Goal: Task Accomplishment & Management: Complete application form

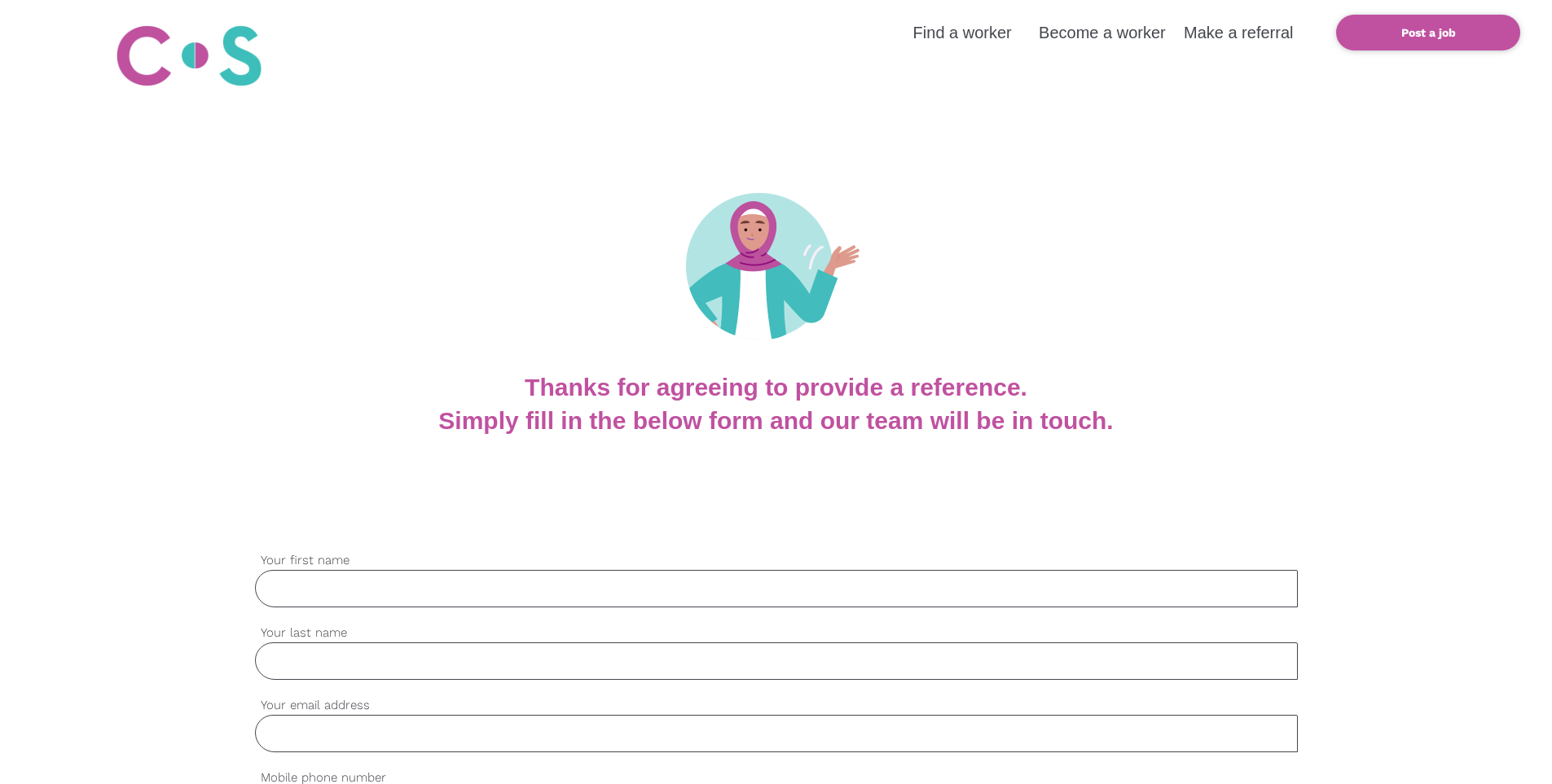
click at [331, 597] on input "Your first name" at bounding box center [776, 589] width 1042 height 37
type input "[PERSON_NAME]"
type input "[EMAIL_ADDRESS][DOMAIN_NAME]"
type input "0405062325"
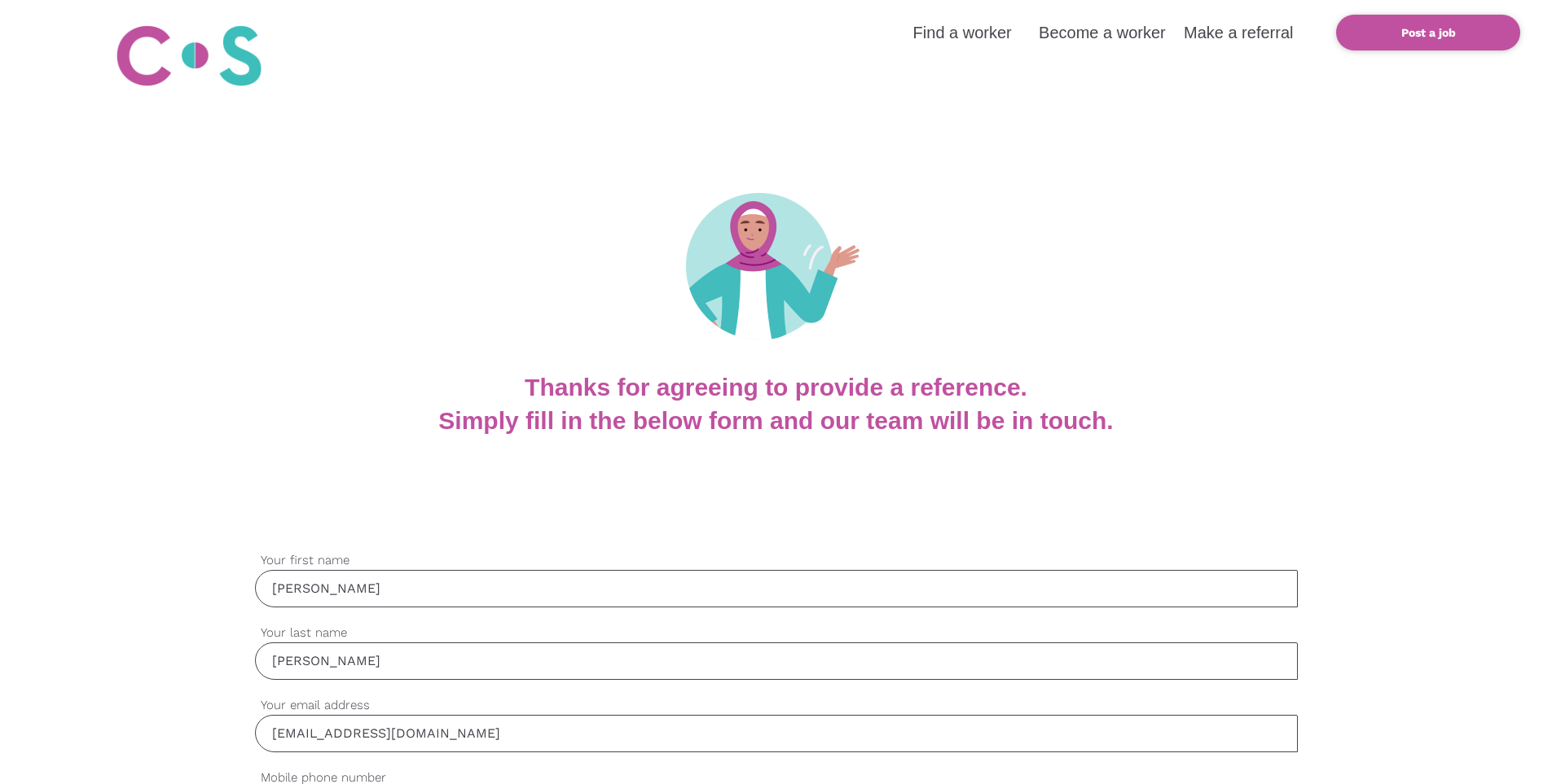
type input "[PERSON_NAME]"
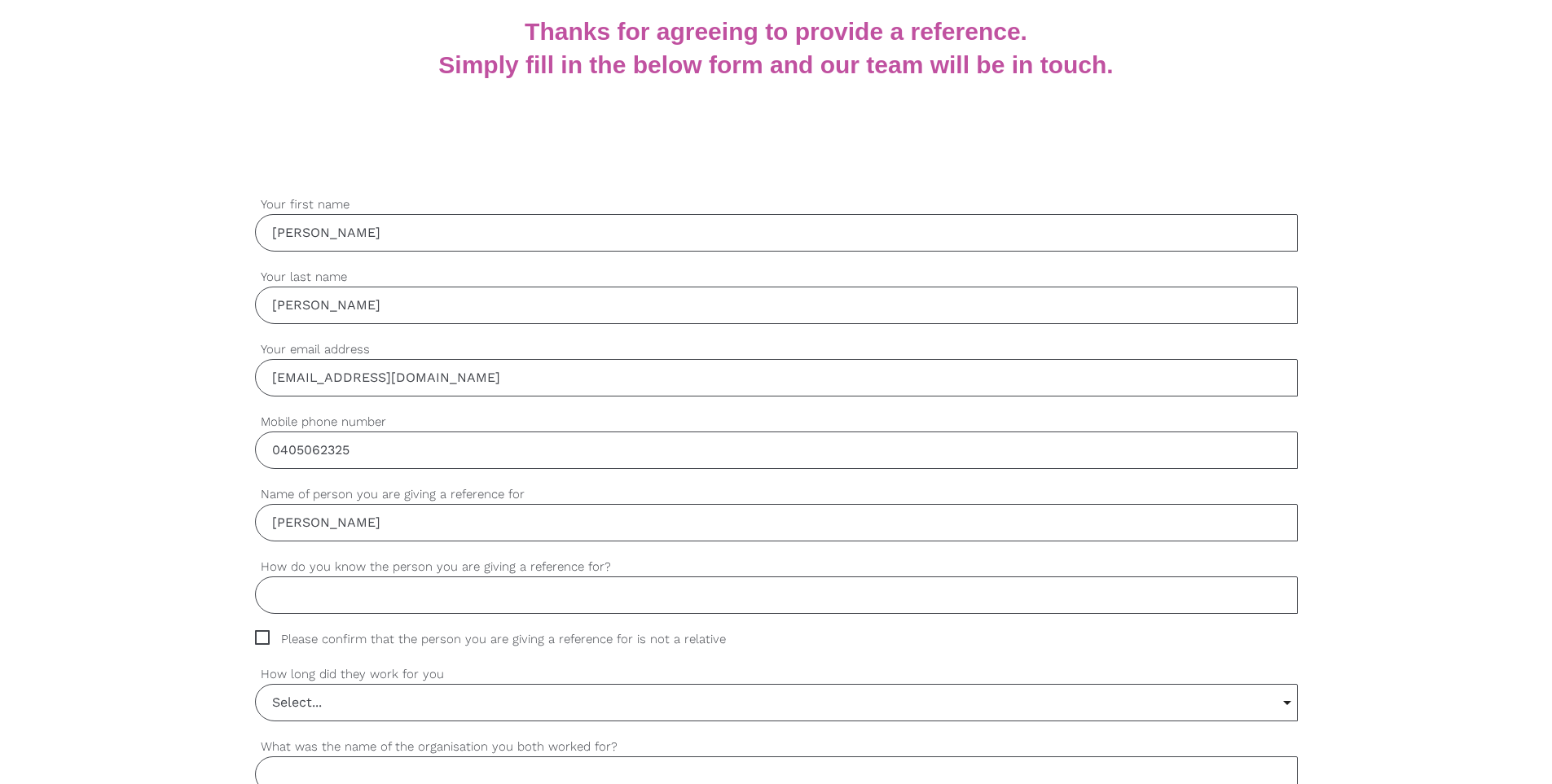
scroll to position [360, 0]
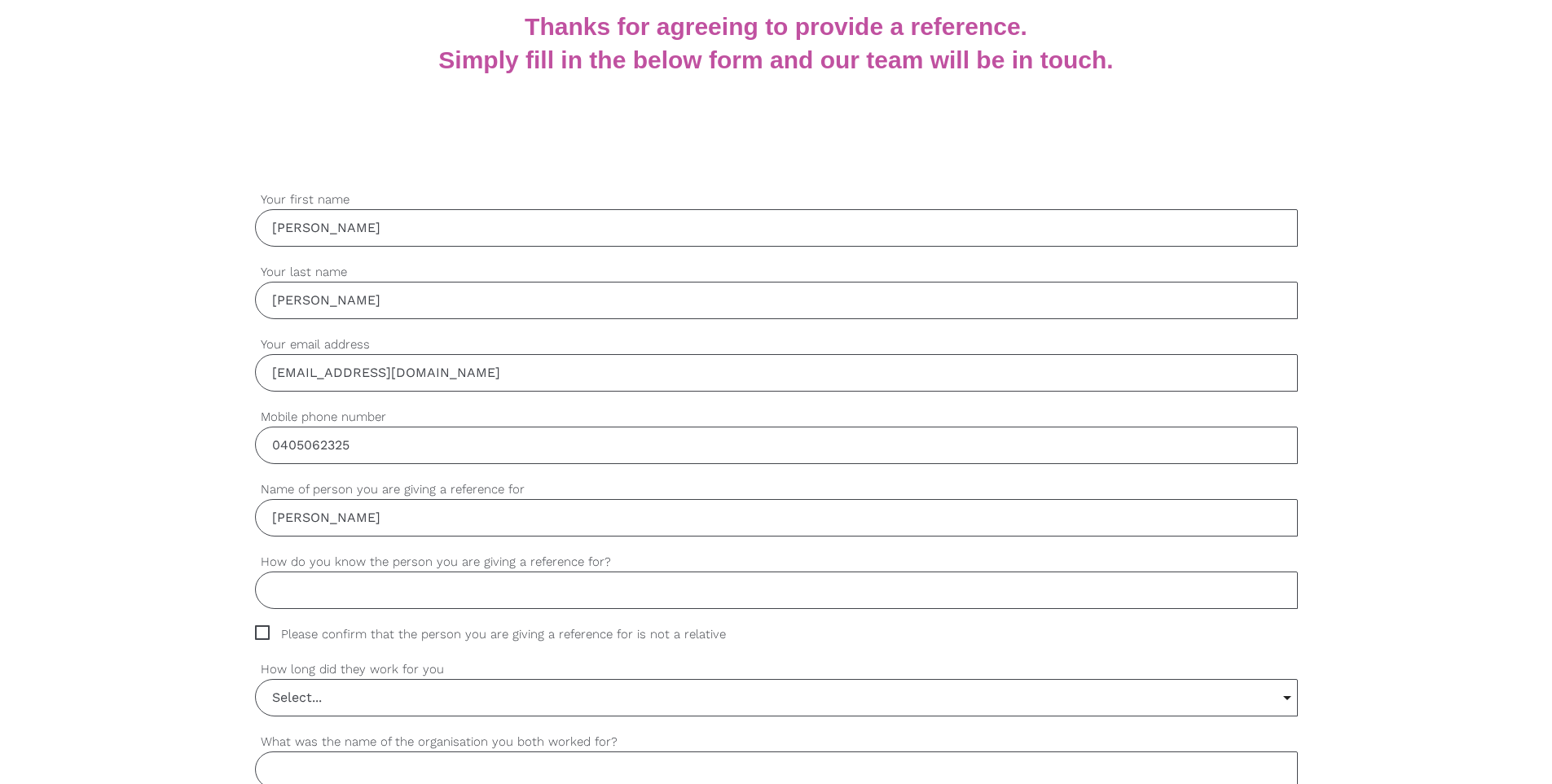
click at [411, 591] on input "How do you know the person you are giving a reference for?" at bounding box center [776, 591] width 1042 height 37
type input "Support worker for my son"
click at [266, 632] on span "Please confirm that the person you are giving a reference for is not a relative" at bounding box center [505, 635] width 502 height 19
click at [266, 632] on input "Please confirm that the person you are giving a reference for is not a relative" at bounding box center [260, 631] width 10 height 10
checkbox input "true"
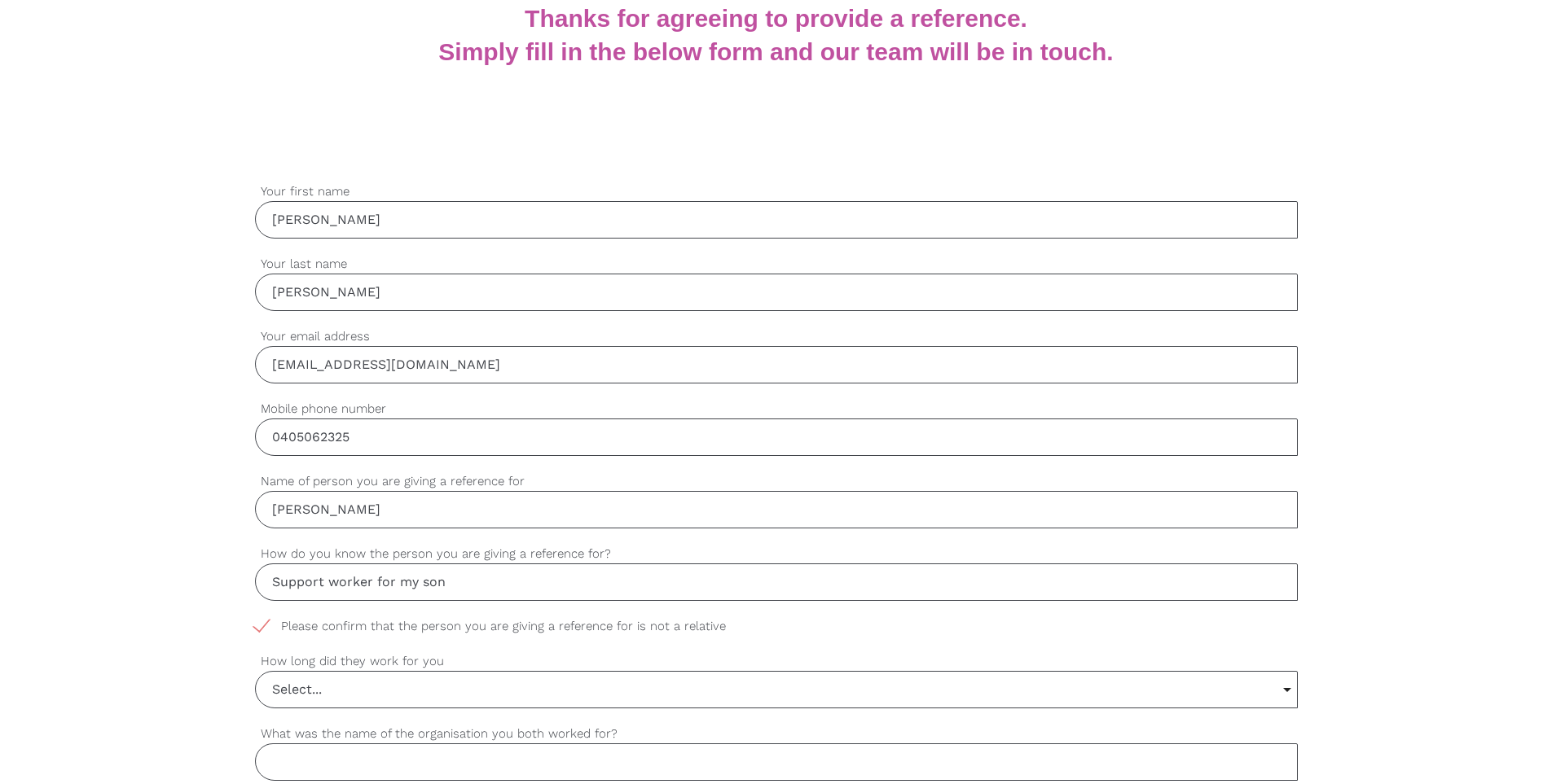
scroll to position [382, 0]
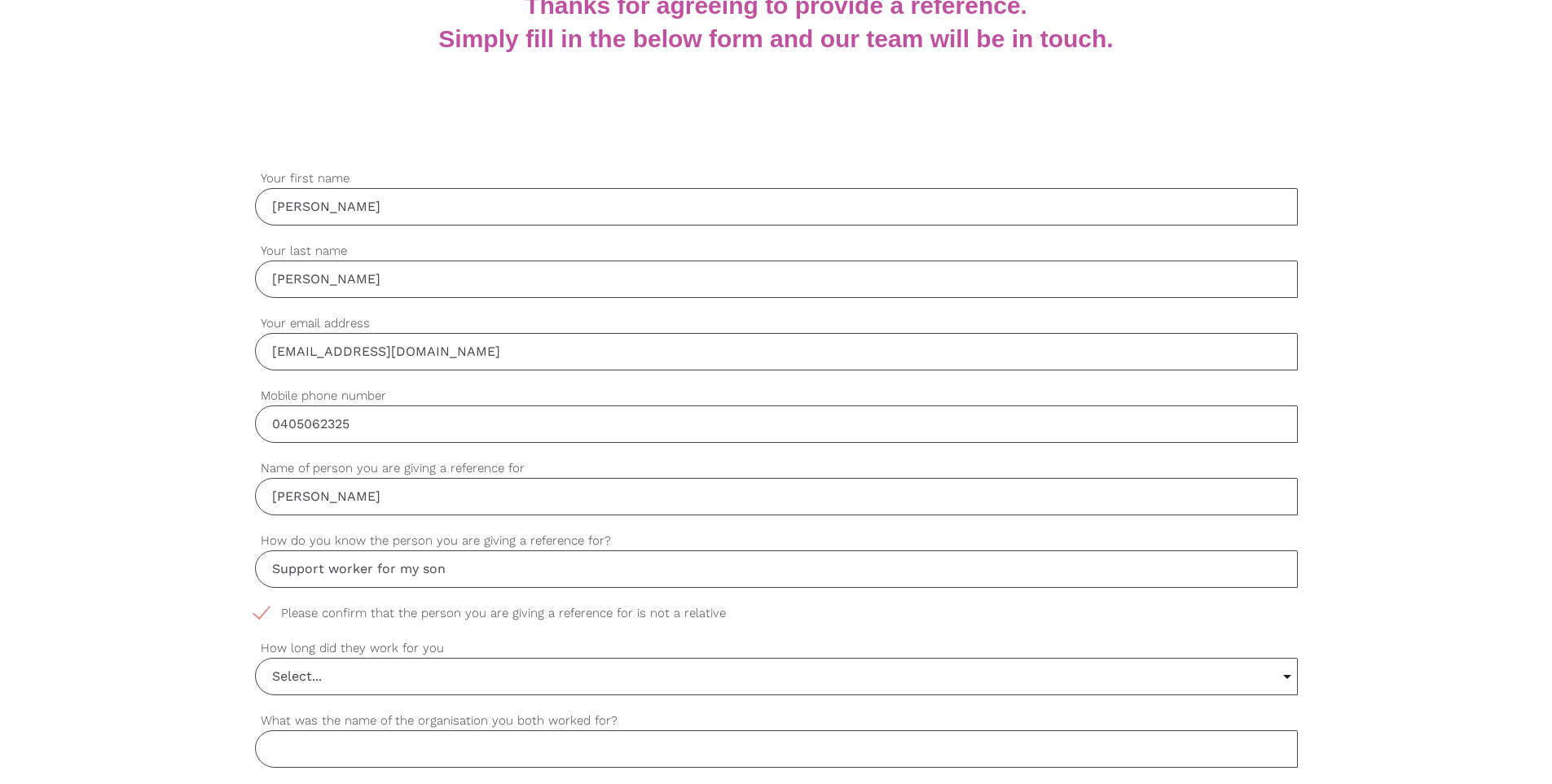
click at [360, 675] on input "Select..." at bounding box center [776, 677] width 1041 height 36
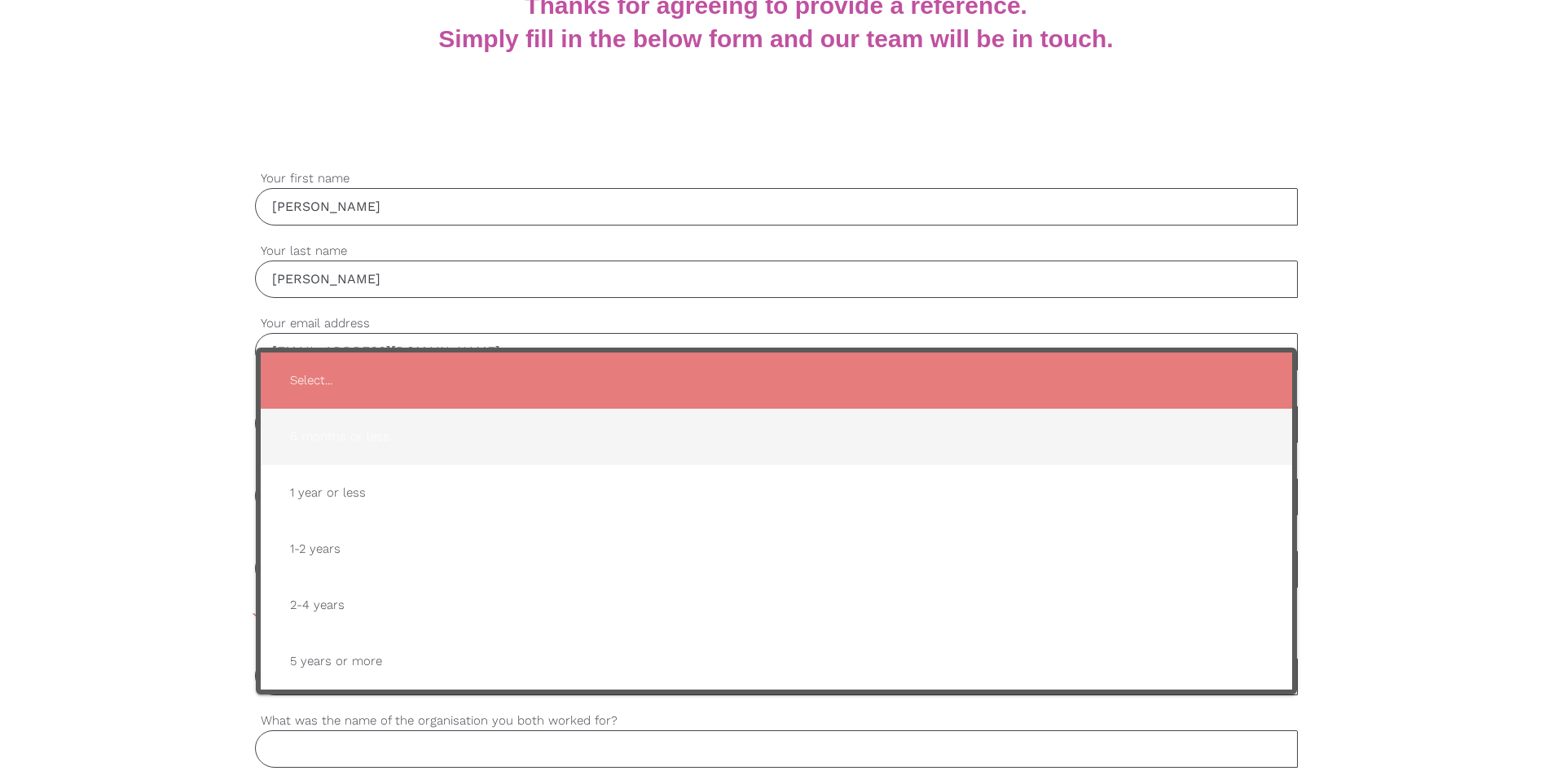
click at [400, 441] on span "6 months or less" at bounding box center [776, 436] width 999 height 40
type input "6 months or less"
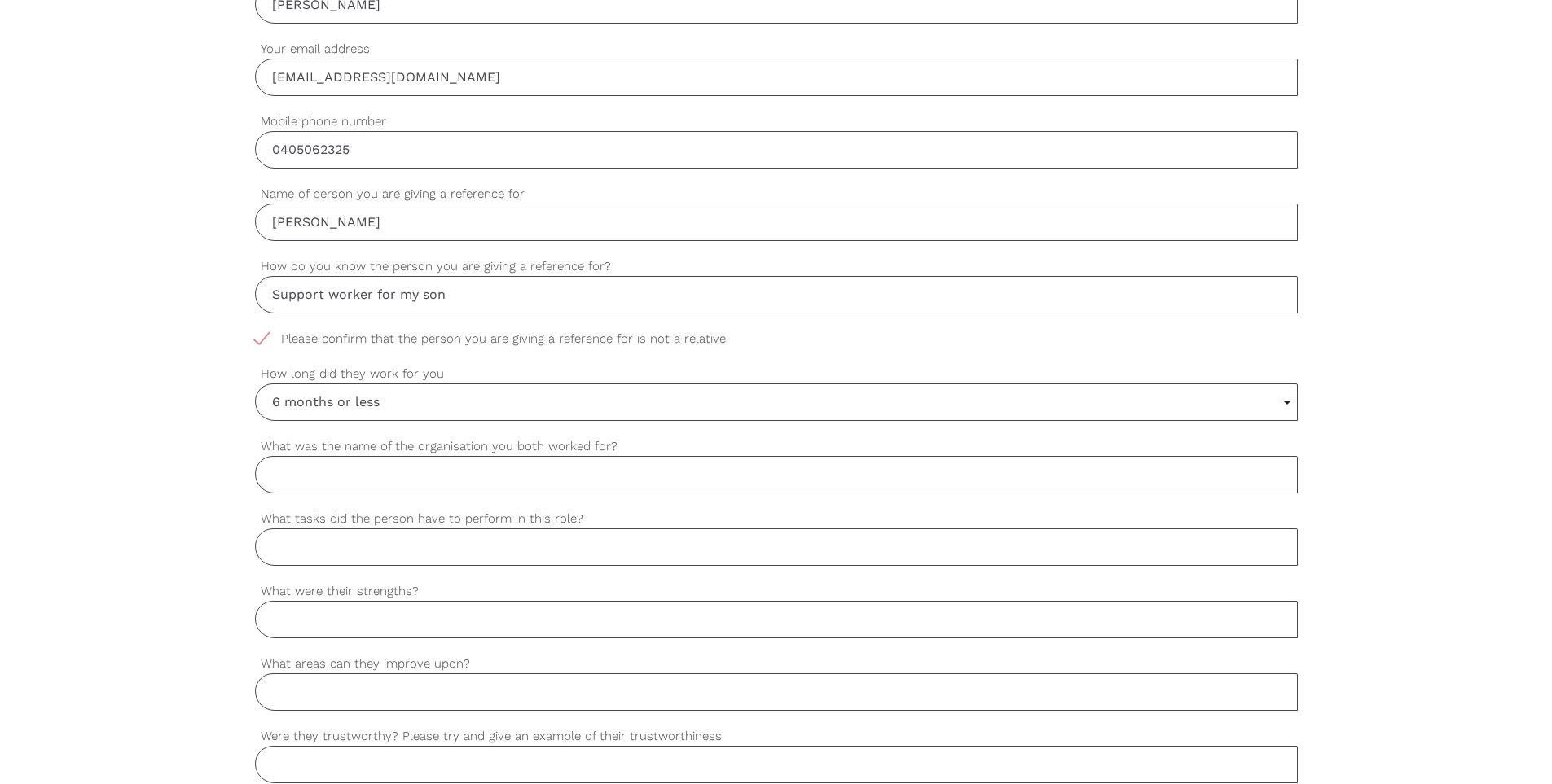
scroll to position [665, 0]
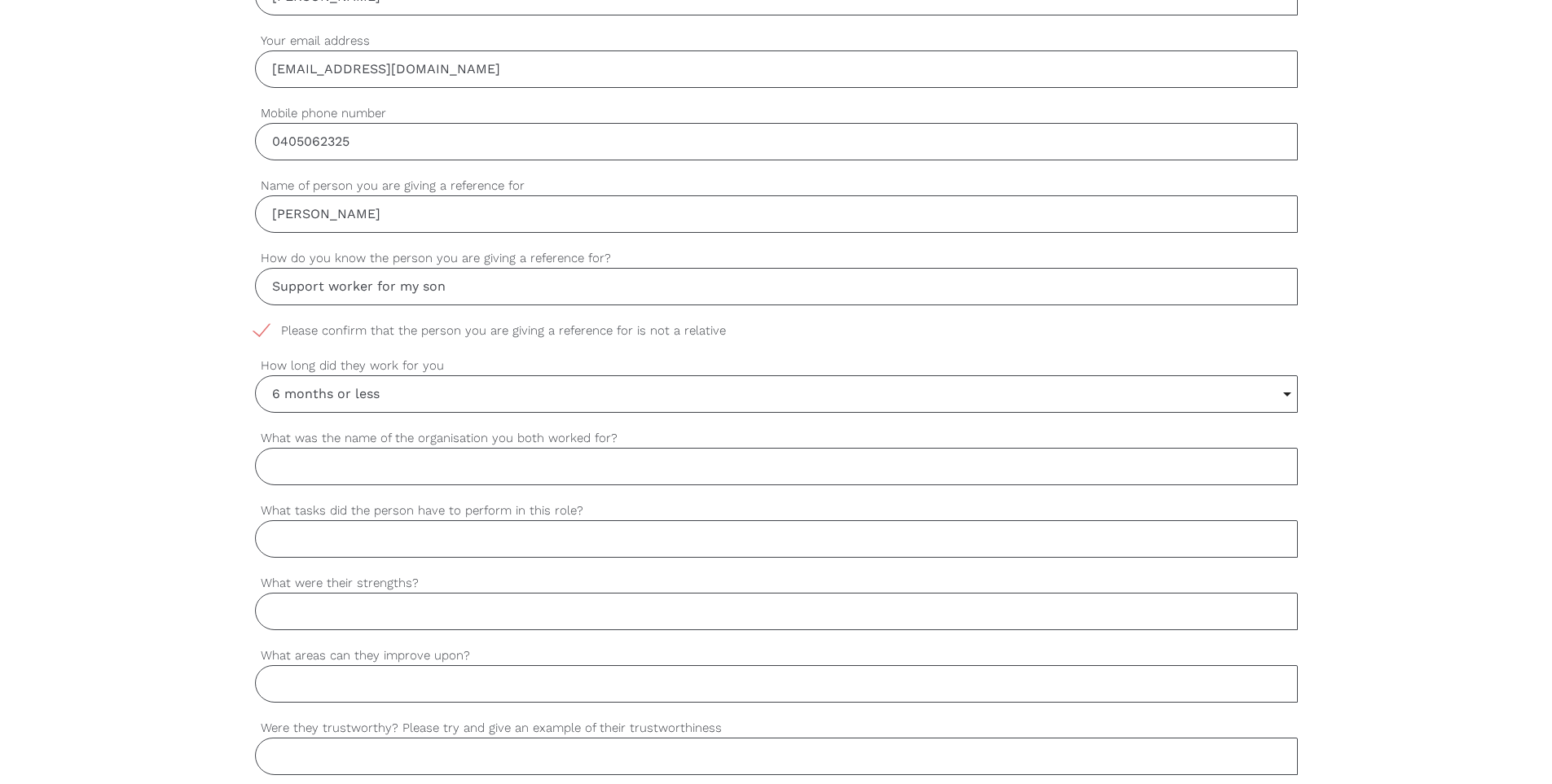
click at [362, 470] on input "What was the name of the organisation you both worked for?" at bounding box center [776, 467] width 1042 height 37
type input "Ben's company"
click at [439, 535] on input "What tasks did the person have to perform in this role?" at bounding box center [776, 539] width 1042 height 37
type input "Support worker"
click at [416, 604] on input "What were their strengths?" at bounding box center [776, 612] width 1042 height 37
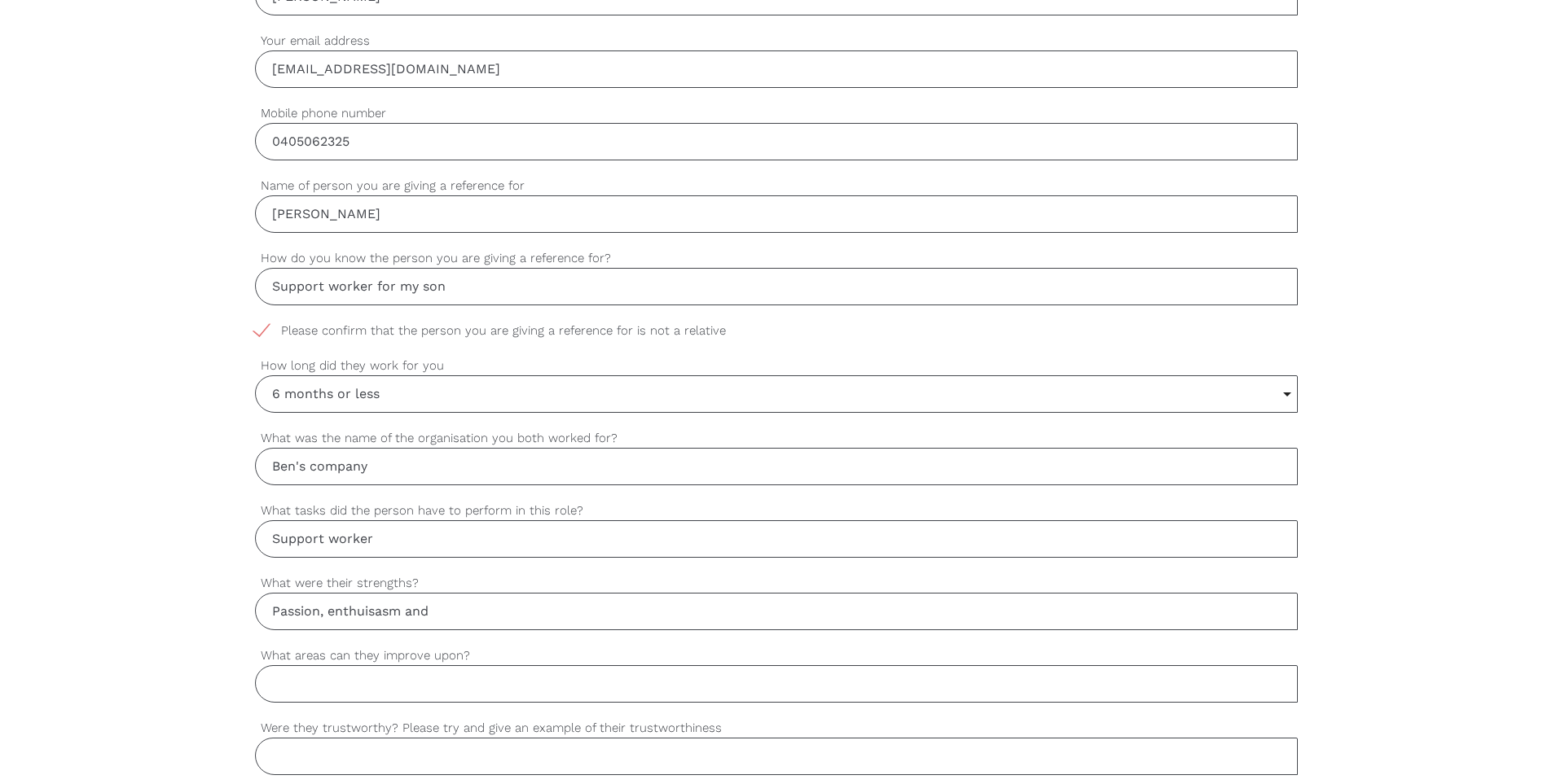
click at [375, 616] on input "Passion, enthuisasm and" at bounding box center [776, 612] width 1042 height 37
click at [475, 609] on input "Passion, enthusiasm and" at bounding box center [776, 612] width 1042 height 37
type input "Passion, enthusiasm and sports skills"
click at [430, 687] on input "What areas can they improve upon?" at bounding box center [776, 684] width 1042 height 37
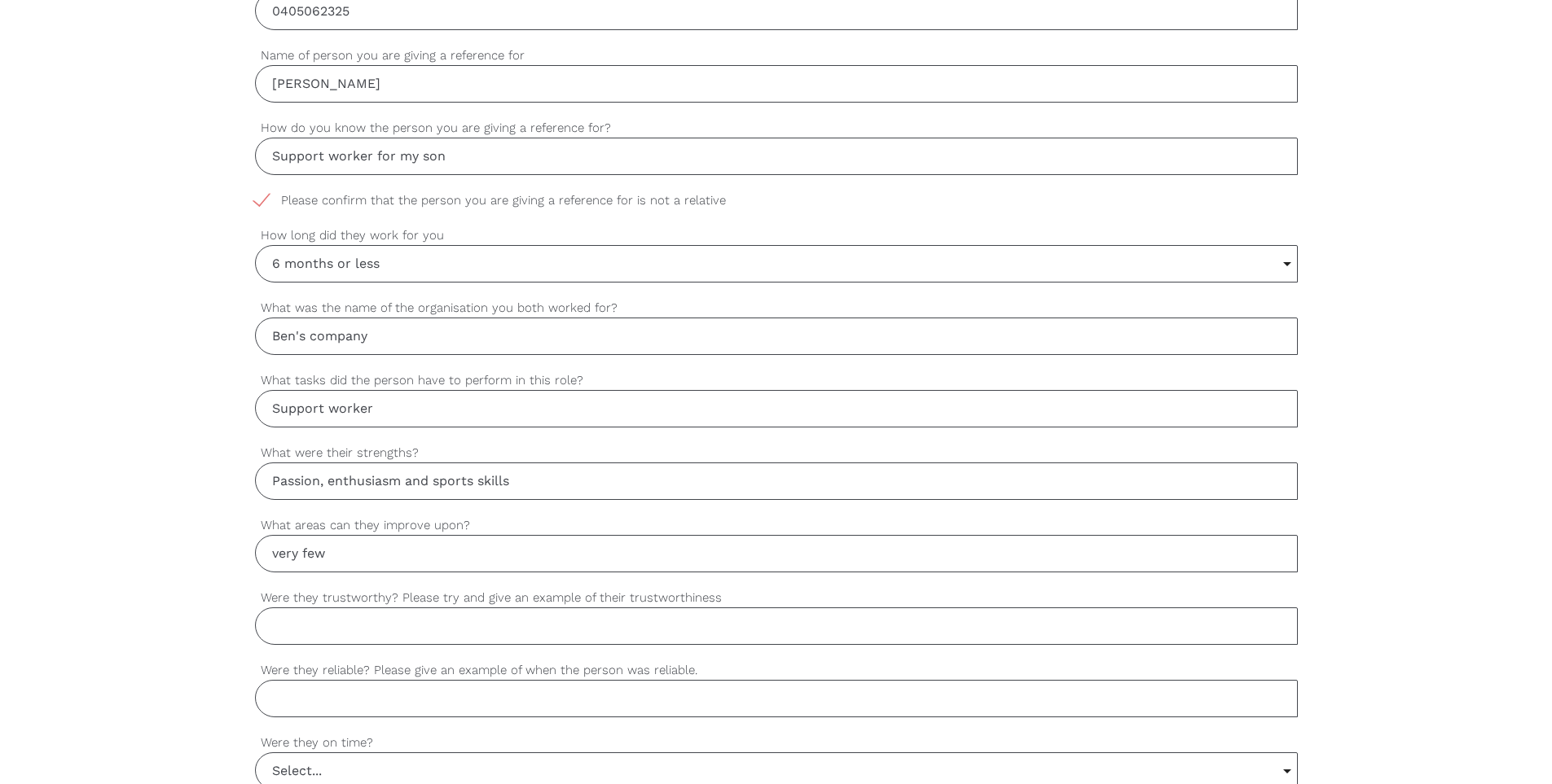
scroll to position [799, 0]
type input "very few"
click at [371, 630] on input "Were they trustworthy? Please try and give an example of their trustworthiness" at bounding box center [776, 622] width 1042 height 37
type input "Yes, shows up, committed, passionate"
click at [413, 691] on input "Were they reliable? Please give an example of when the person was reliable." at bounding box center [776, 695] width 1042 height 37
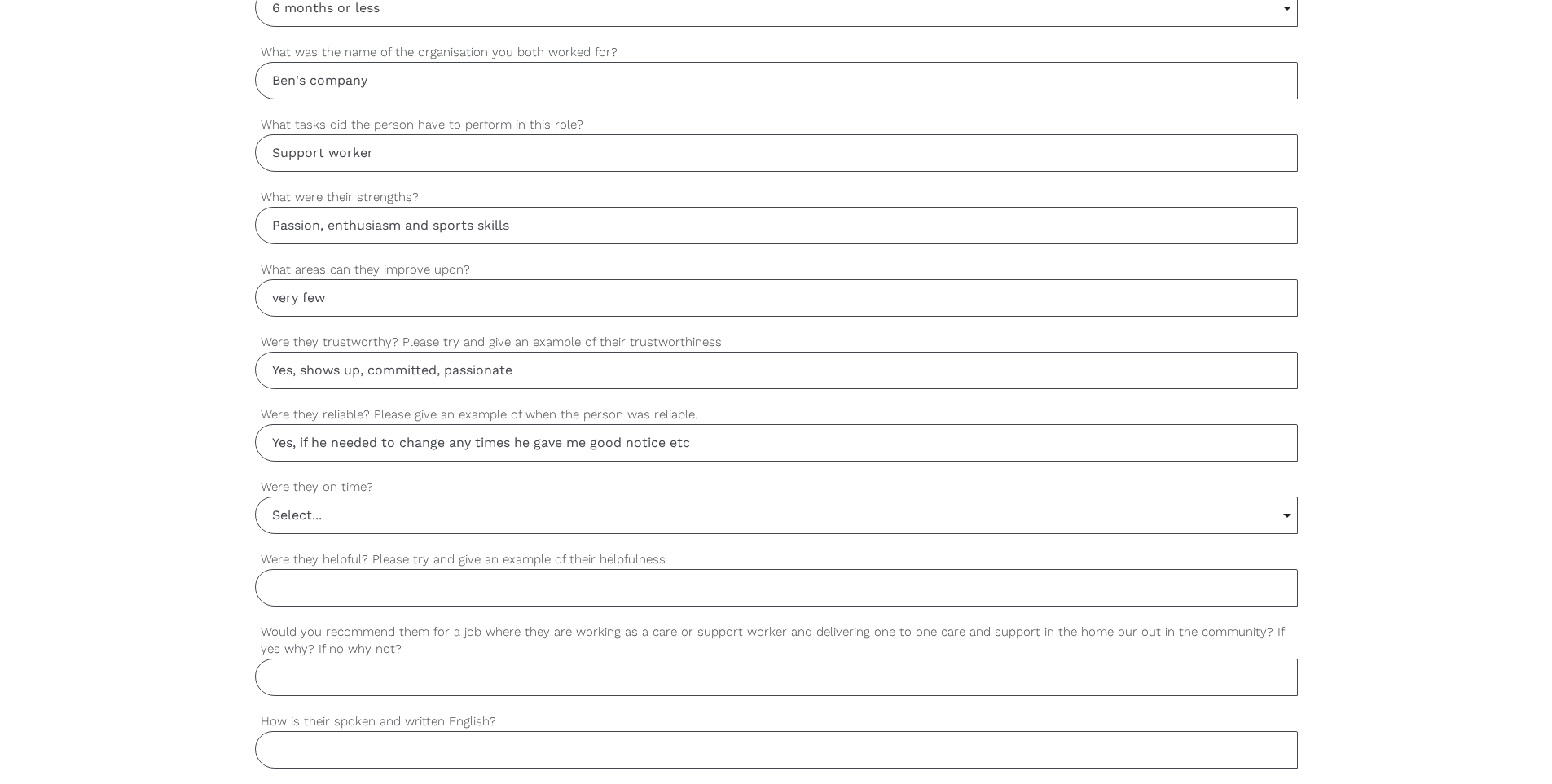
scroll to position [1064, 0]
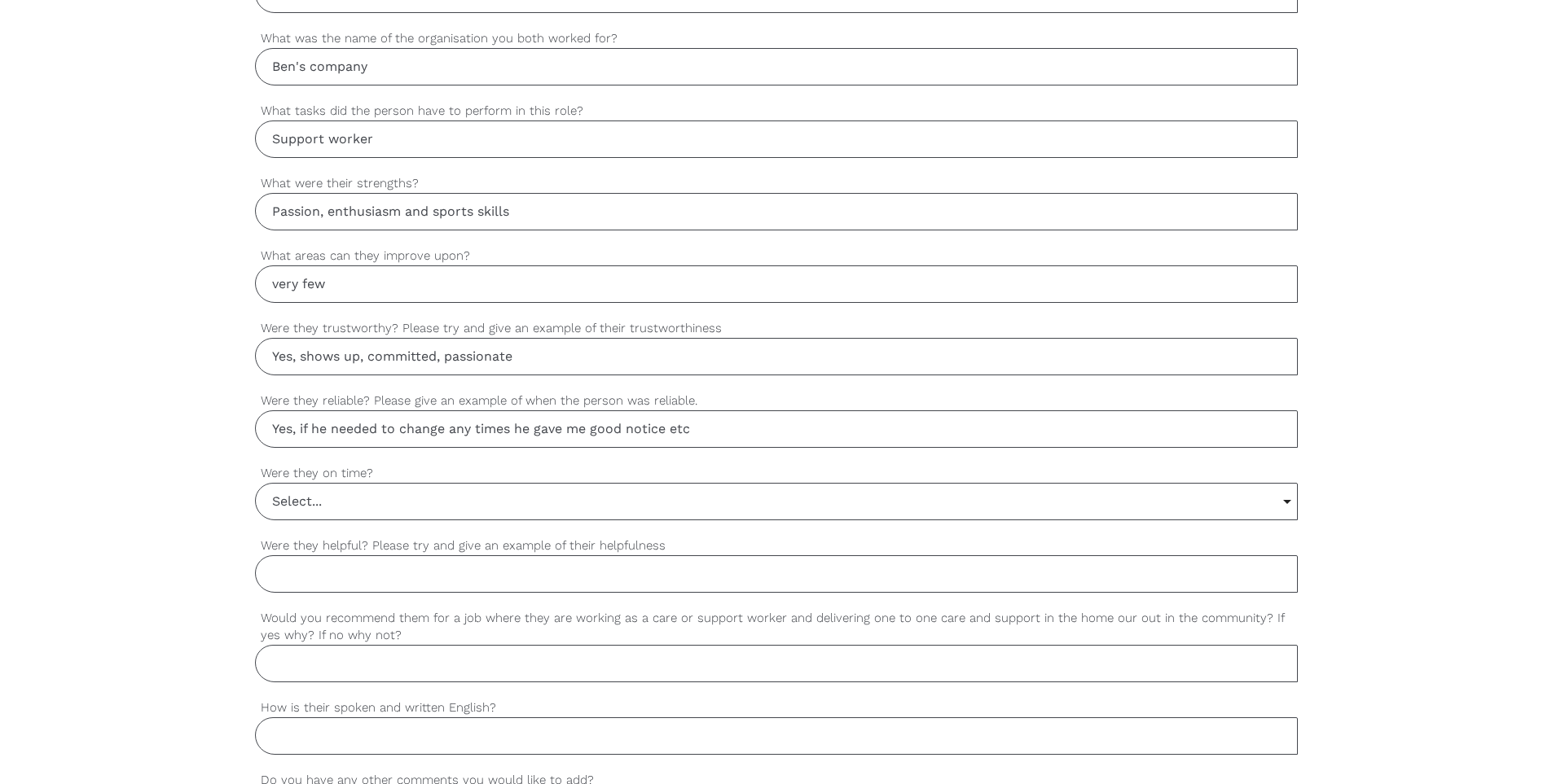
type input "Yes, if he needed to change any times he gave me good notice etc"
click at [345, 509] on input "Select..." at bounding box center [776, 502] width 1041 height 36
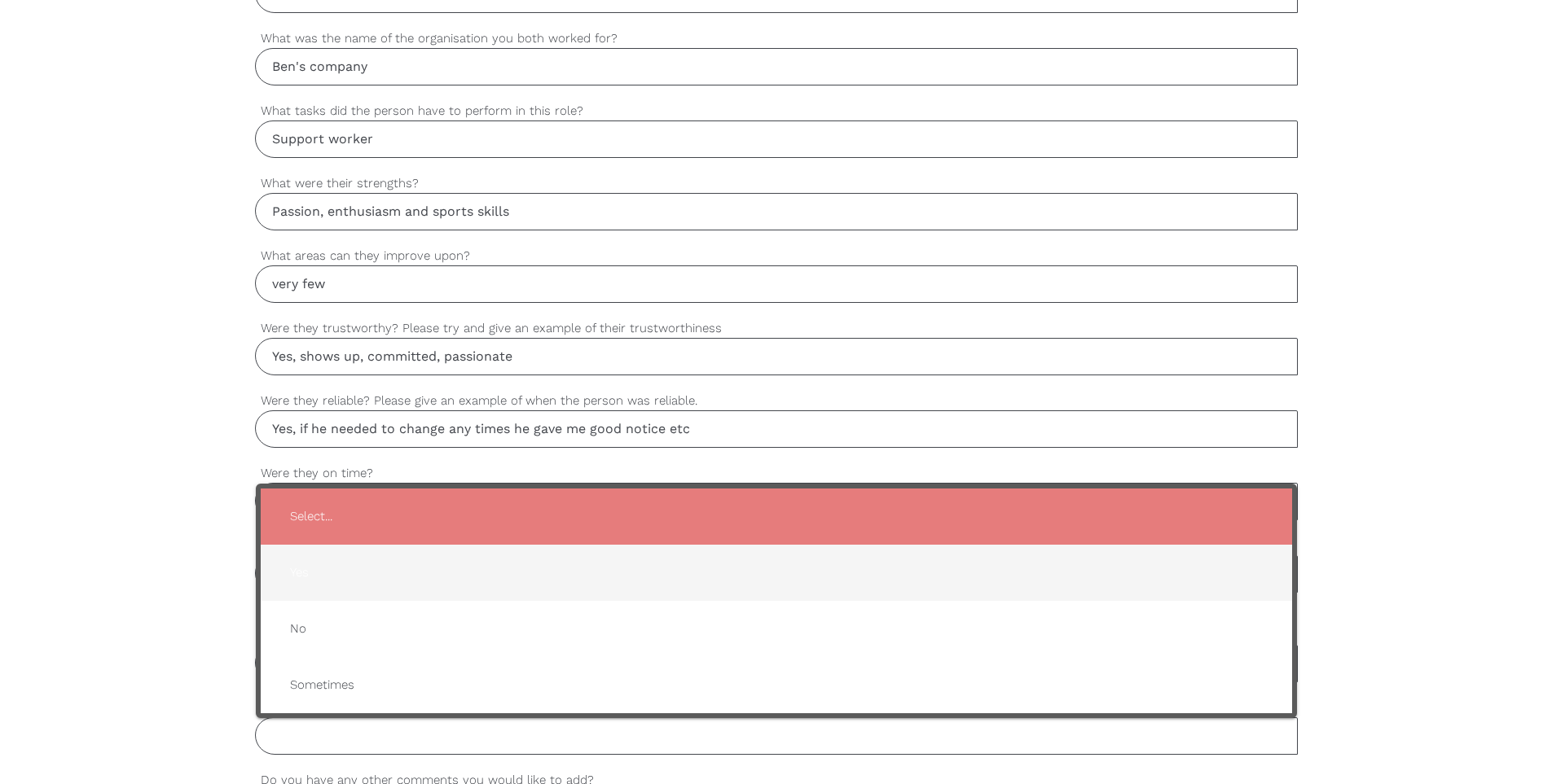
click at [313, 569] on span "Yes" at bounding box center [776, 573] width 999 height 40
type input "Yes"
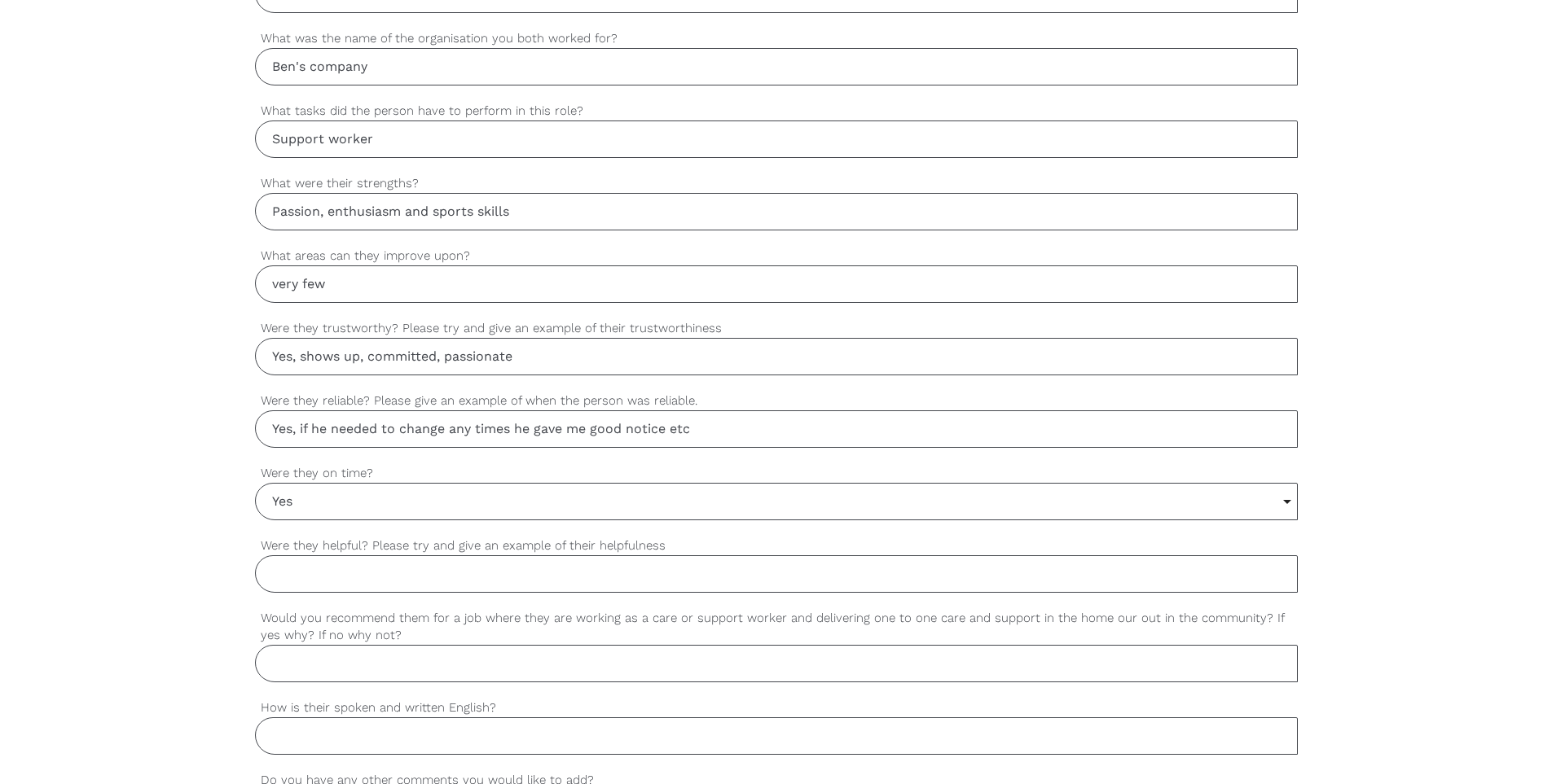
click at [311, 572] on input "Were they helpful? Please try and give an example of their helpfulness" at bounding box center [776, 574] width 1042 height 37
type input "Yes above and beyond"
click at [412, 660] on input "Would you recommend them for a job where they are working as a care or support …" at bounding box center [776, 664] width 1042 height 37
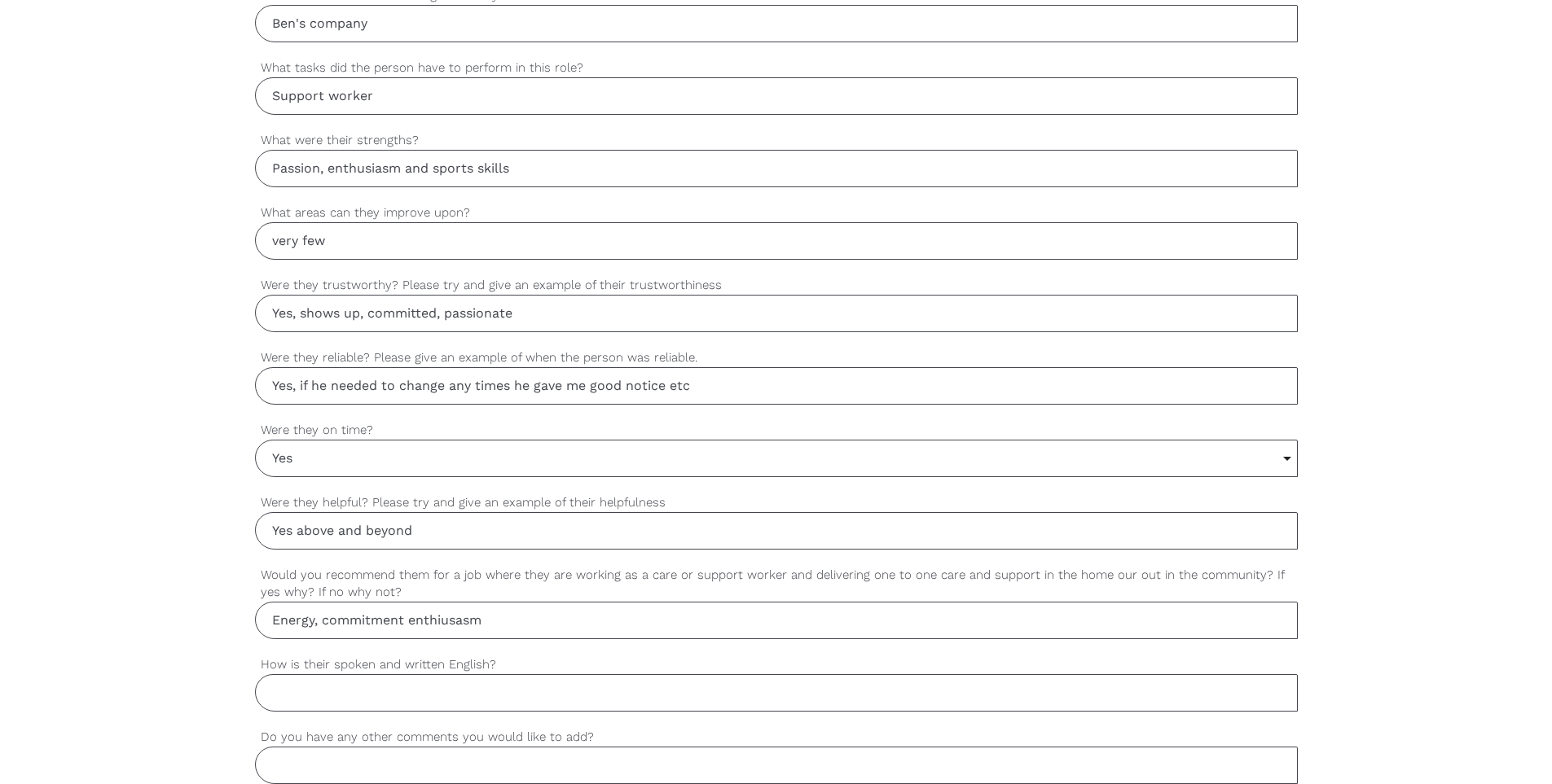
scroll to position [1195, 0]
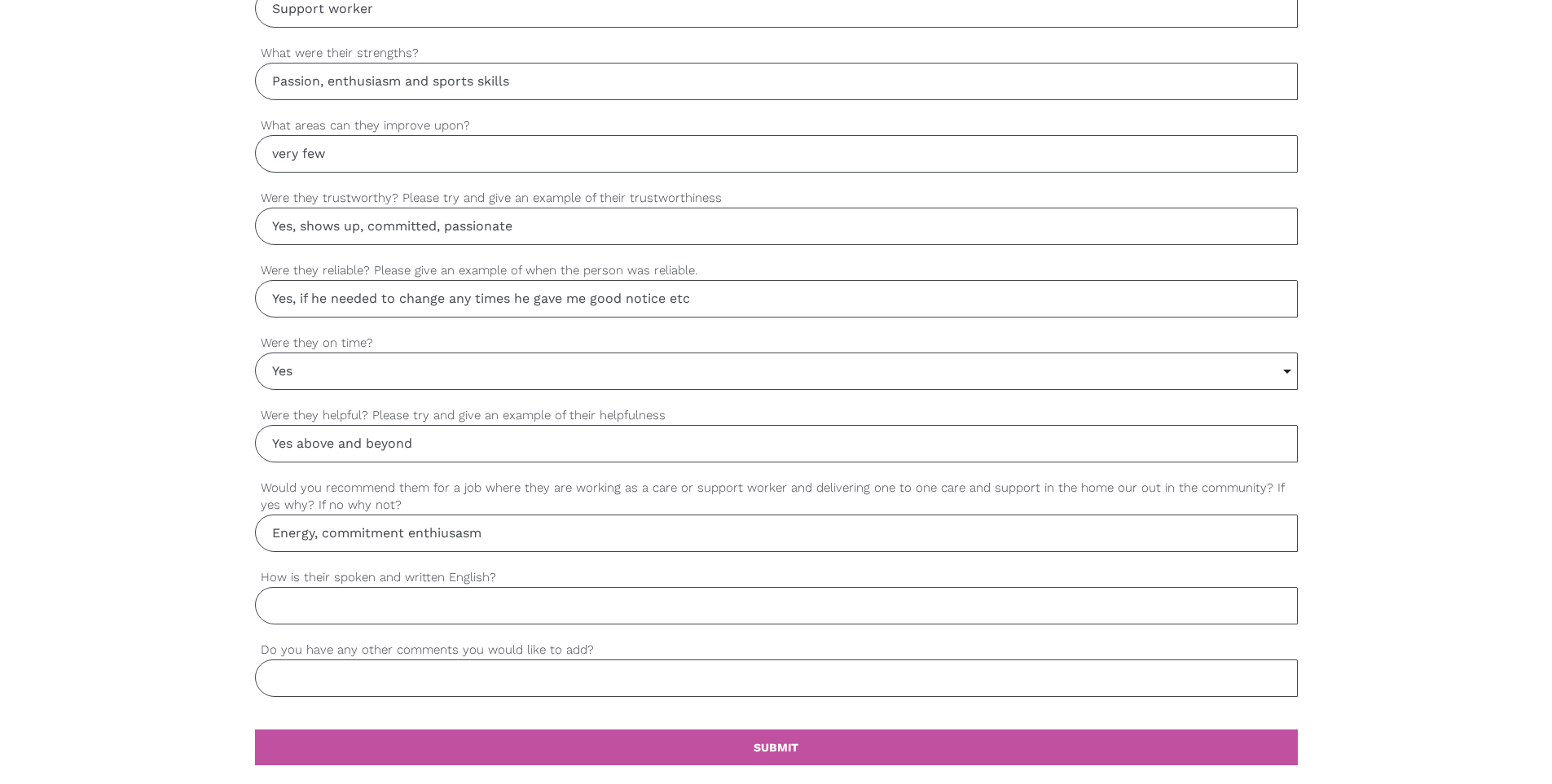
click at [464, 539] on input "Energy, commitment enthiusasm" at bounding box center [776, 533] width 1042 height 37
type input "Energy, commitment enthusiasm"
click at [431, 608] on input "How is their spoken and written English?" at bounding box center [776, 606] width 1042 height 37
type input "excellent"
click at [399, 687] on input "Do you have any other comments you would like to add?" at bounding box center [776, 678] width 1042 height 37
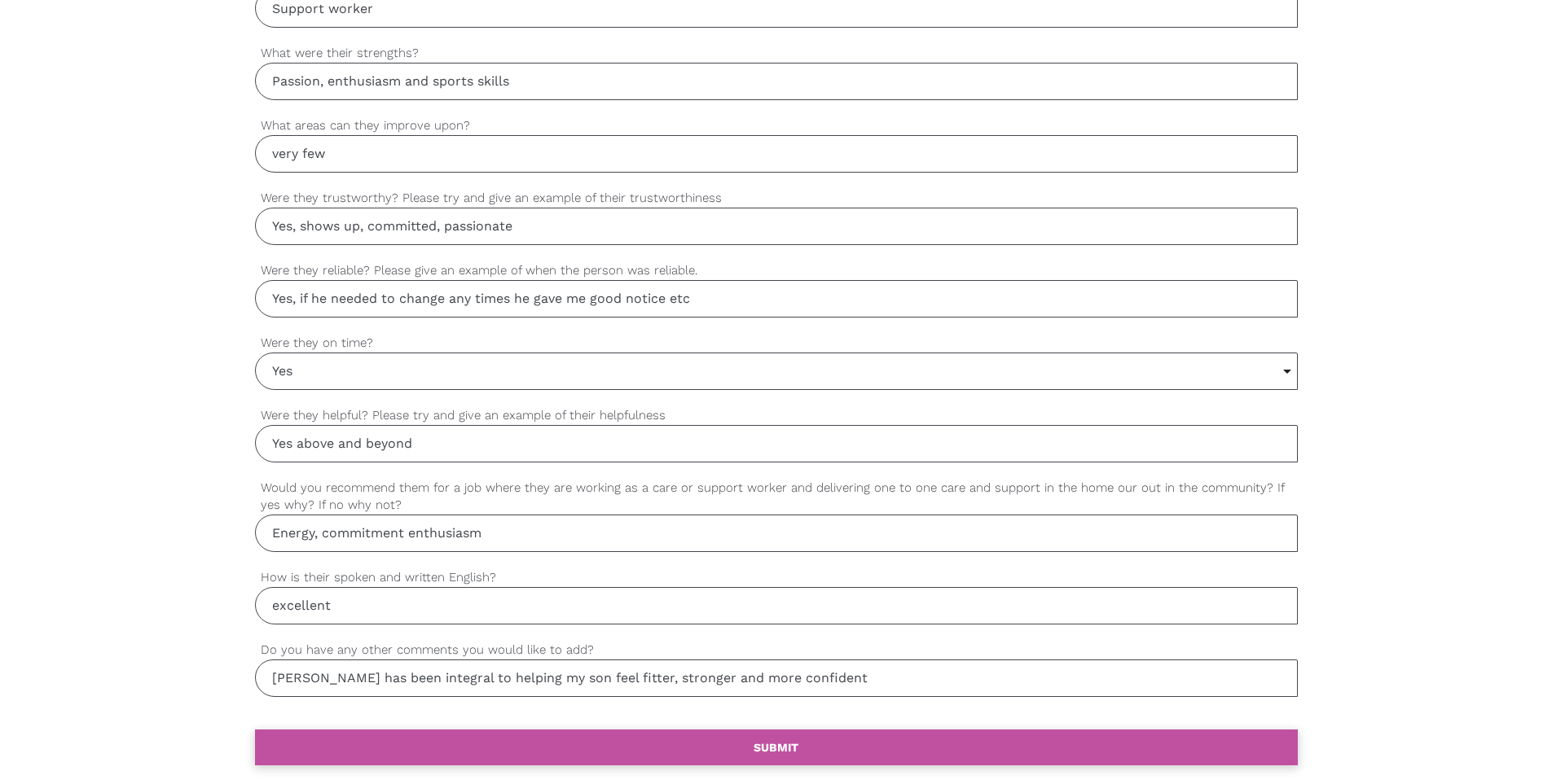
type input "[PERSON_NAME] has been integral to helping my son feel fitter, stronger and mor…"
click at [779, 747] on b "SUBMIT" at bounding box center [776, 747] width 45 height 13
